Goal: Task Accomplishment & Management: Manage account settings

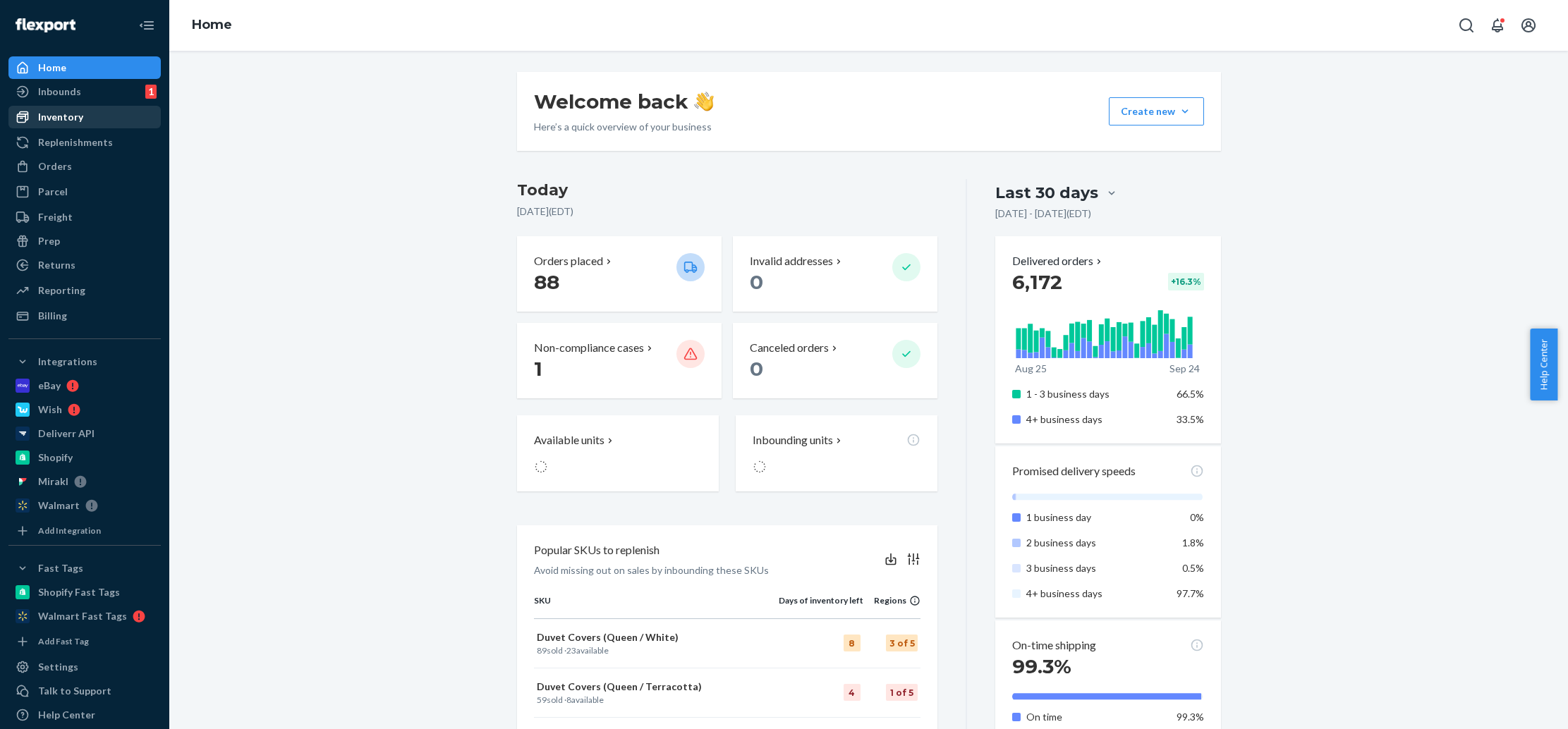
click at [104, 116] on div "Inventory" at bounding box center [84, 117] width 150 height 20
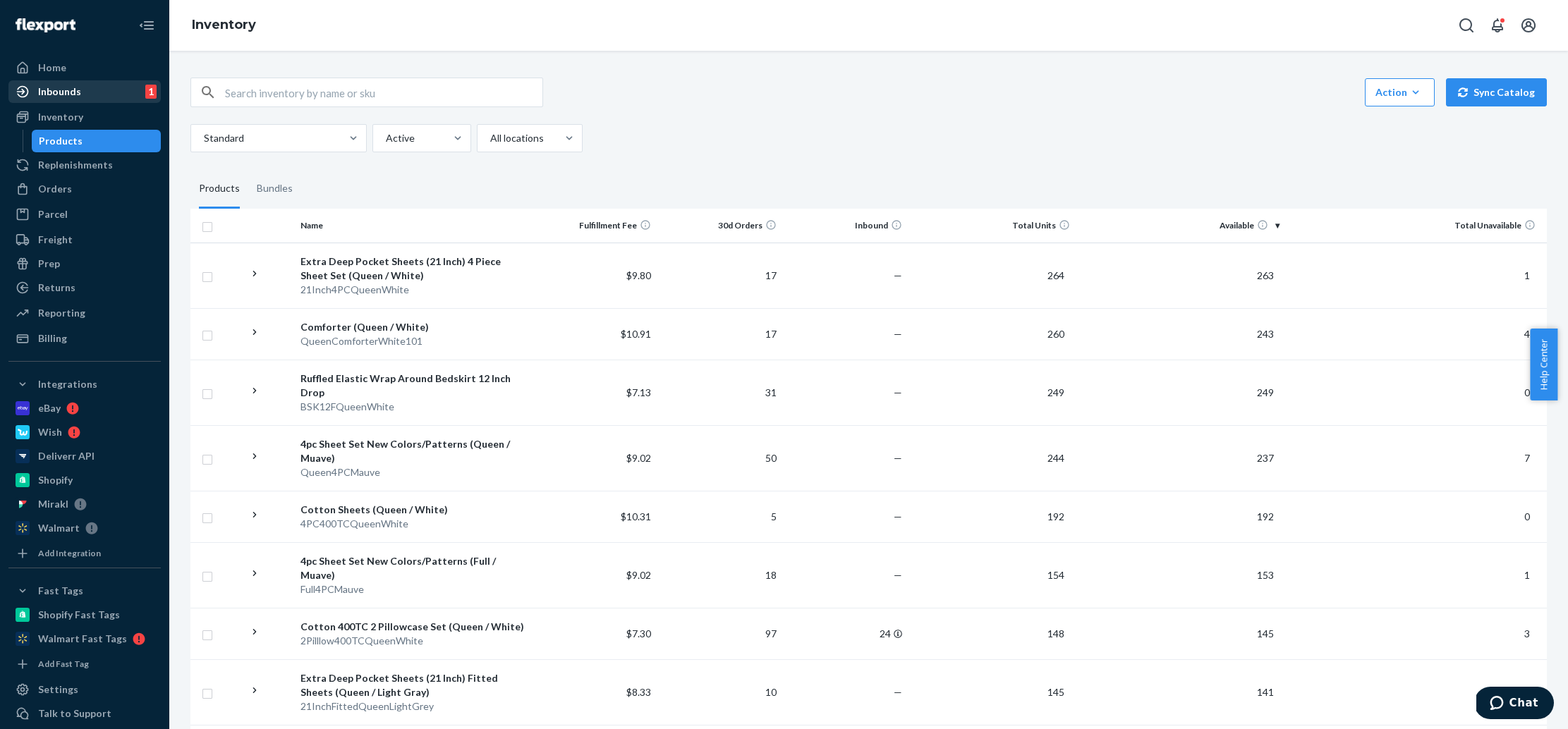
click at [87, 96] on div "Inbounds 1" at bounding box center [84, 92] width 150 height 20
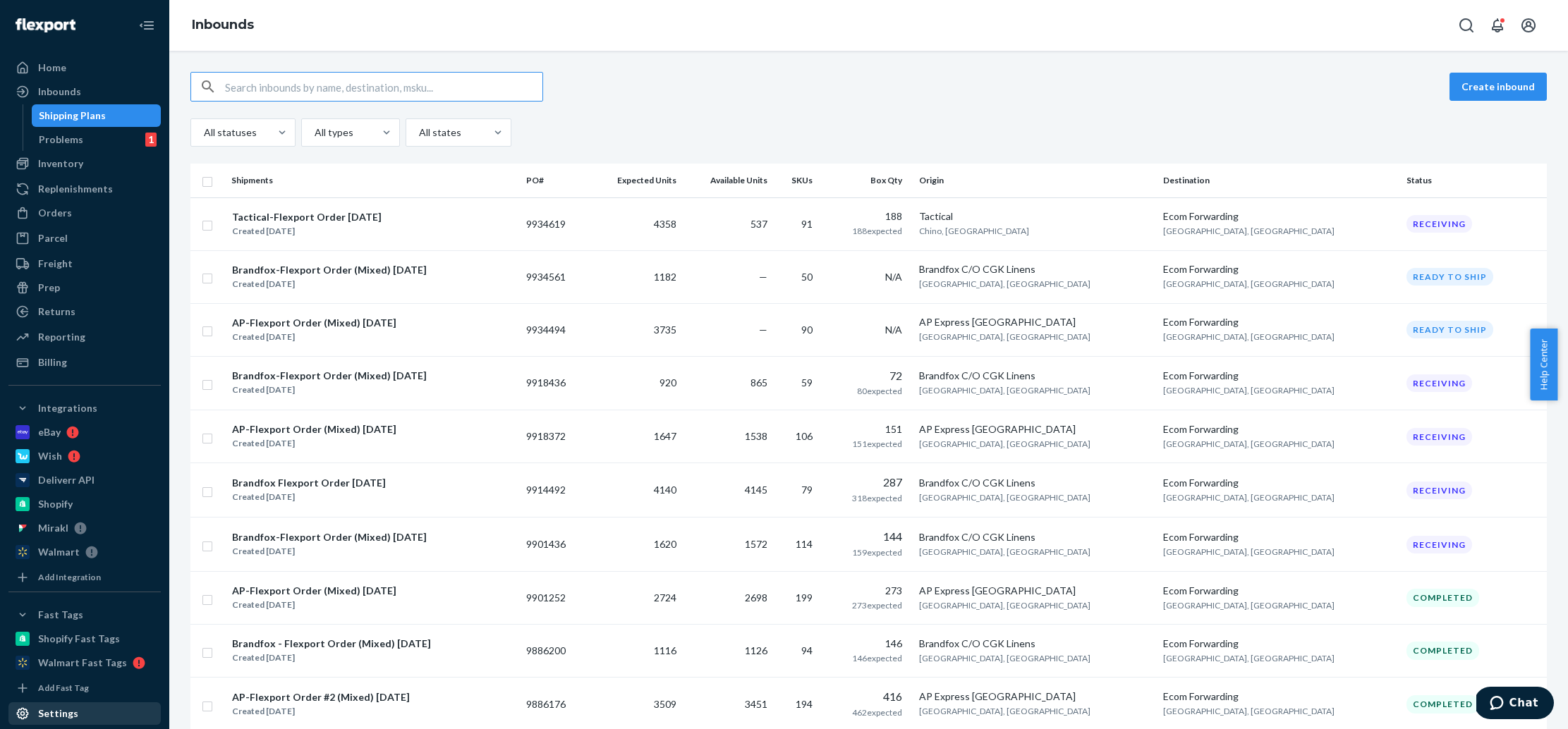
click at [84, 704] on div "Settings" at bounding box center [84, 713] width 150 height 20
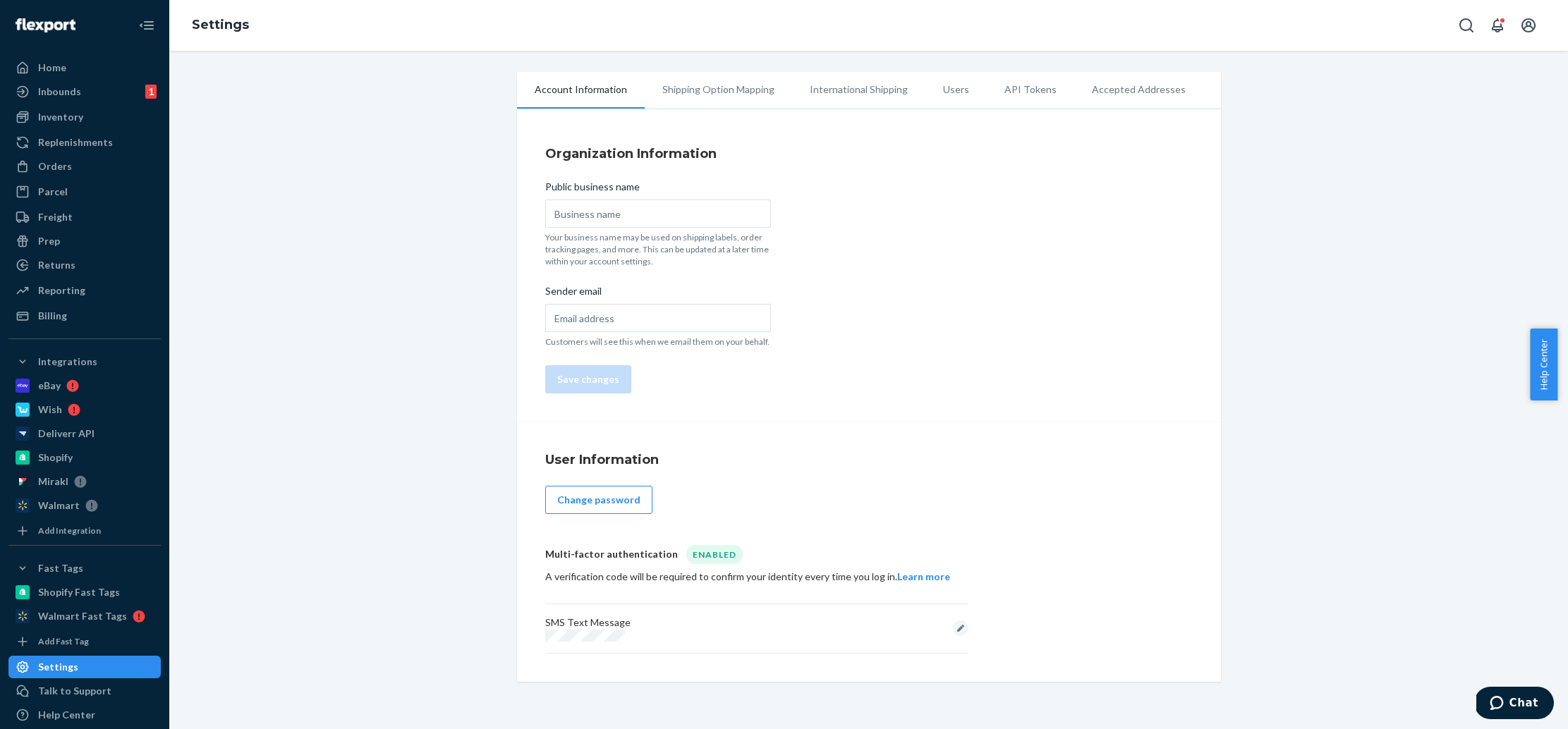
click at [926, 104] on li "Users" at bounding box center [956, 90] width 61 height 36
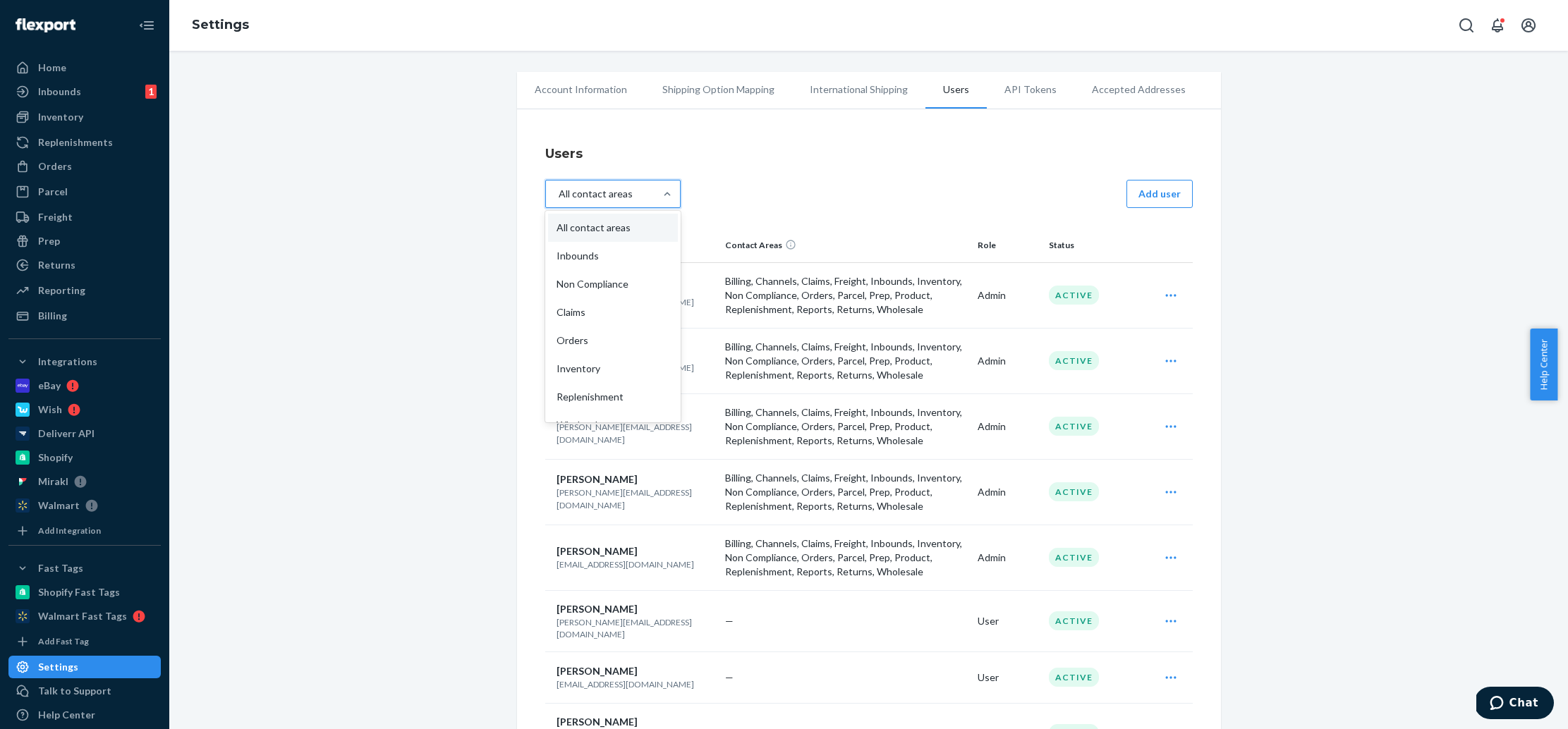
click at [647, 192] on div "All contact areas" at bounding box center [601, 194] width 109 height 26
click at [564, 194] on input "option All contact areas focused, 1 of 16. 16 results available. Use Up and Dow…" at bounding box center [564, 194] width 0 height 0
click at [1182, 199] on button "Add user" at bounding box center [1159, 193] width 66 height 28
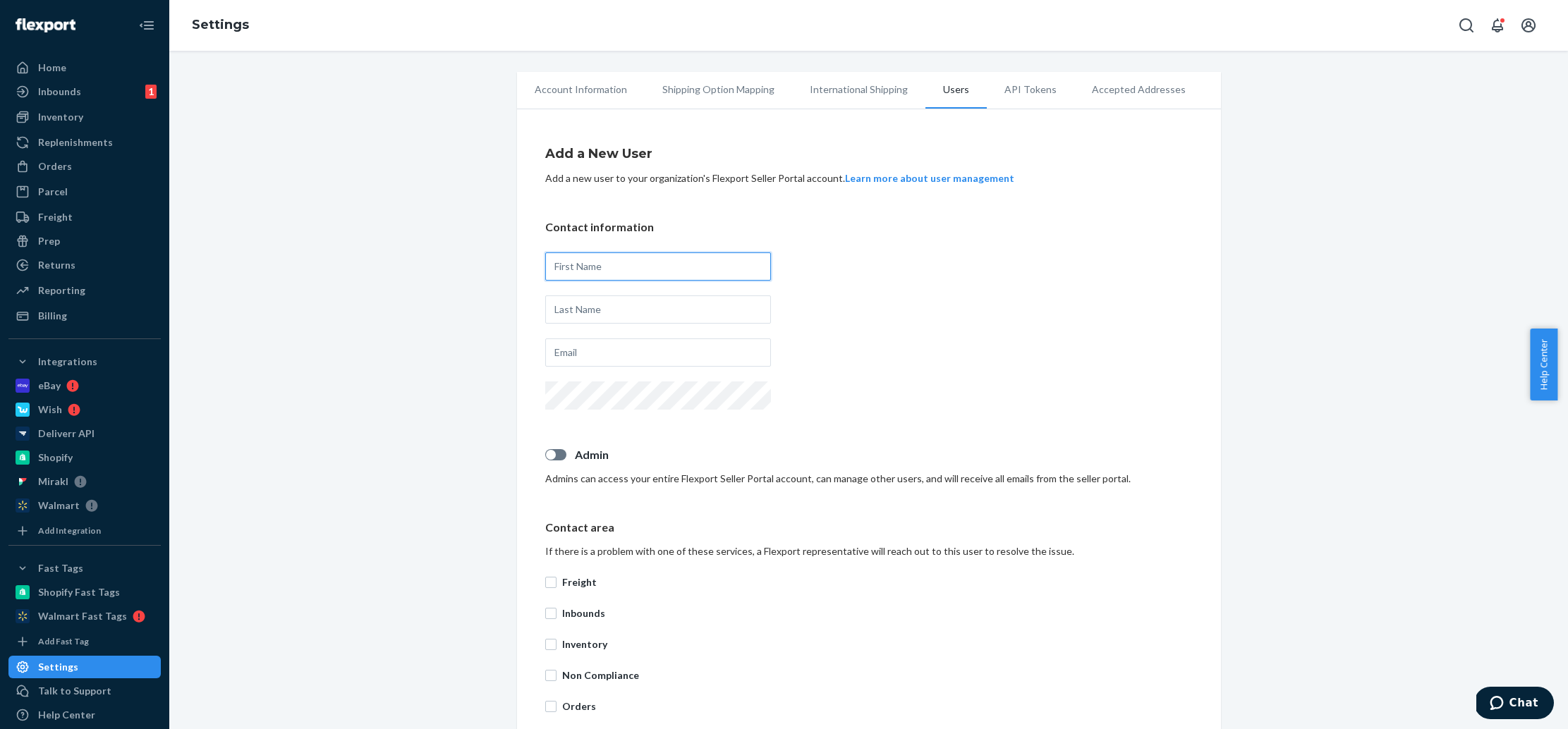
click at [617, 278] on input "text" at bounding box center [658, 266] width 226 height 28
click at [598, 306] on input "text" at bounding box center [658, 309] width 226 height 28
click at [598, 259] on input "[PERSON_NAME]" at bounding box center [658, 266] width 226 height 28
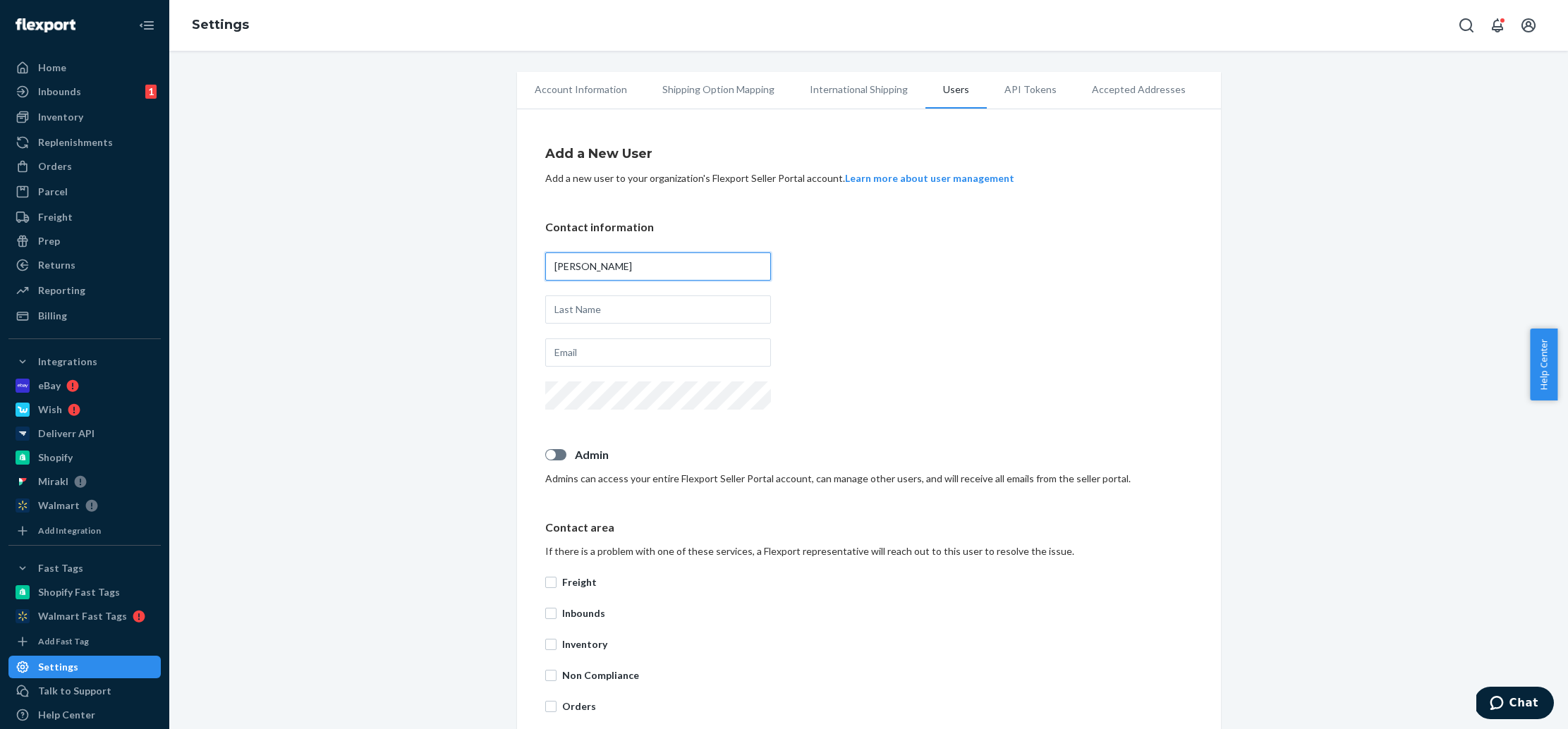
type input "[PERSON_NAME]"
